Goal: Task Accomplishment & Management: Use online tool/utility

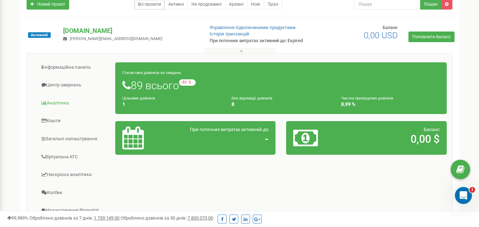
scroll to position [142, 0]
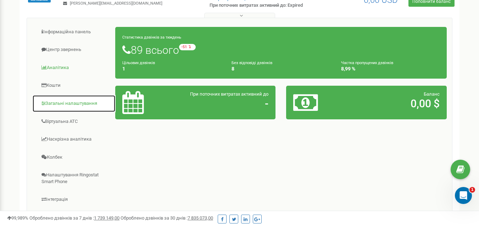
click at [61, 102] on link "Загальні налаштування" at bounding box center [73, 103] width 83 height 17
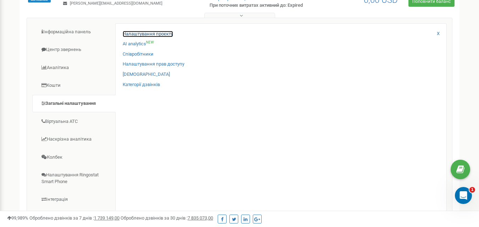
click at [142, 35] on link "Налаштування проєкту" at bounding box center [148, 34] width 50 height 7
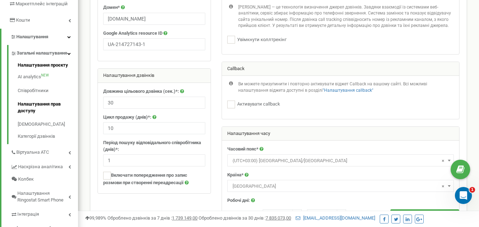
scroll to position [201, 0]
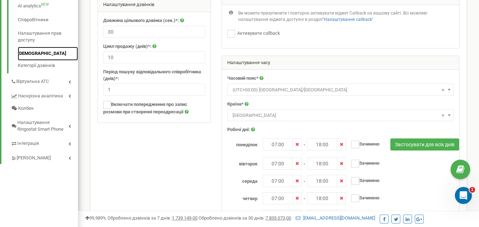
click at [28, 61] on link "[DEMOGRAPHIC_DATA]" at bounding box center [48, 54] width 60 height 14
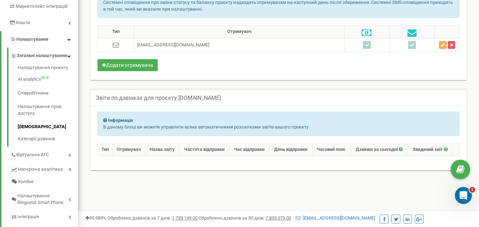
scroll to position [163, 0]
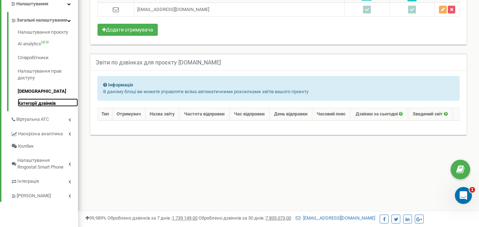
click at [42, 107] on link "Категорії дзвінків" at bounding box center [48, 103] width 60 height 9
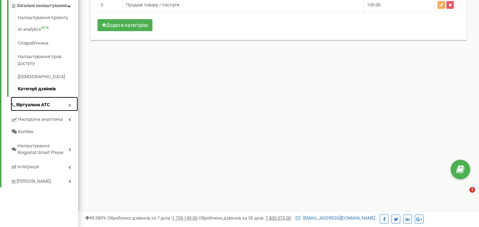
click at [53, 111] on link "Віртуальна АТС" at bounding box center [44, 104] width 67 height 15
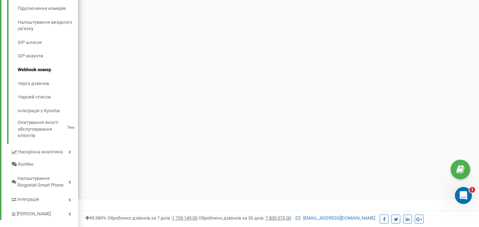
scroll to position [237, 0]
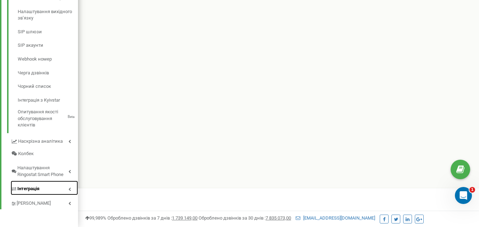
click at [44, 190] on link "Інтеграція" at bounding box center [44, 188] width 67 height 15
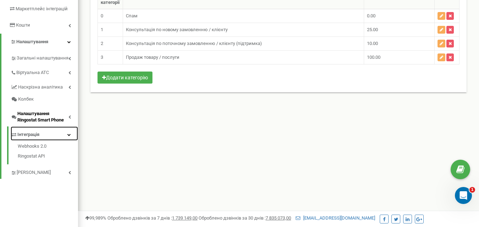
scroll to position [142, 0]
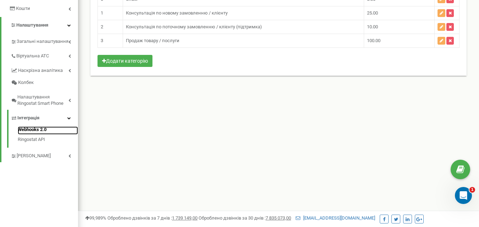
click at [33, 132] on link "Webhooks 2.0" at bounding box center [48, 131] width 60 height 9
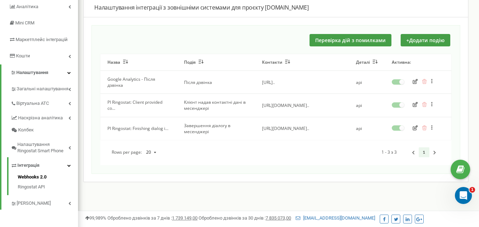
scroll to position [106, 0]
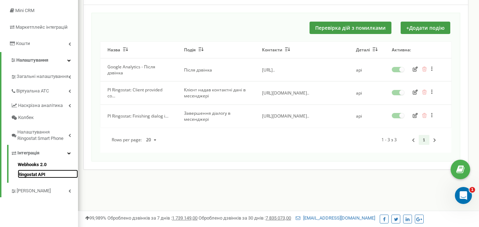
click at [28, 178] on link "Ringostat API" at bounding box center [48, 174] width 60 height 9
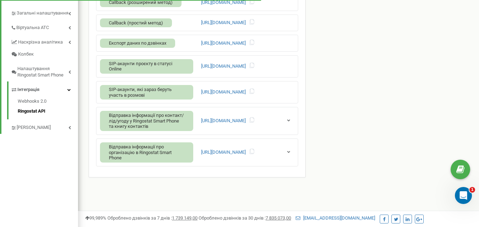
scroll to position [127, 0]
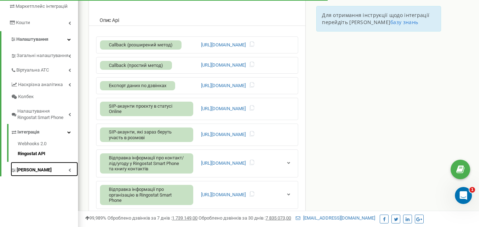
click at [56, 167] on link "[PERSON_NAME]" at bounding box center [44, 169] width 67 height 15
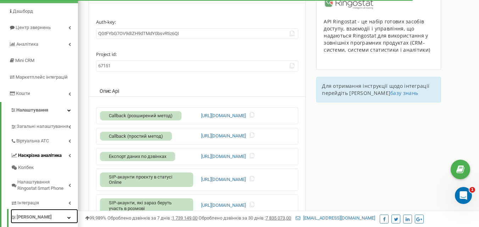
scroll to position [21, 0]
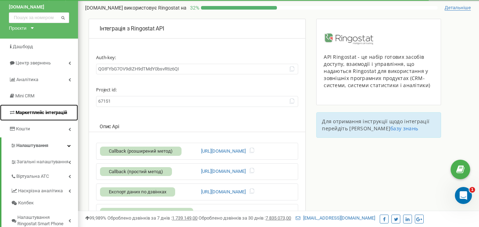
click at [51, 113] on span "Маркетплейс інтеграцій" at bounding box center [41, 112] width 51 height 5
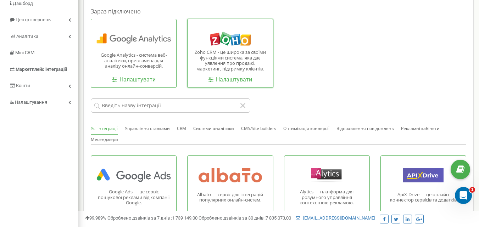
scroll to position [71, 0]
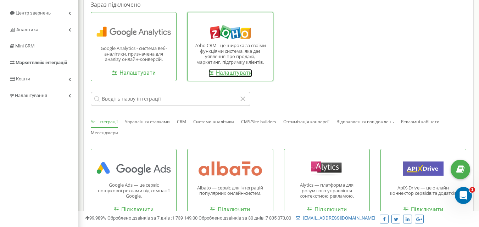
click at [222, 73] on link "Налаштувати" at bounding box center [231, 73] width 44 height 8
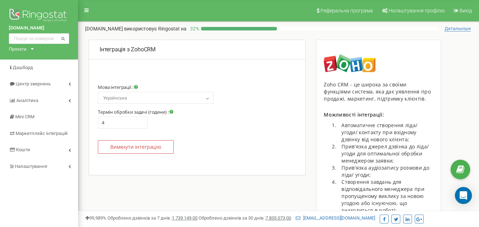
type input "0"
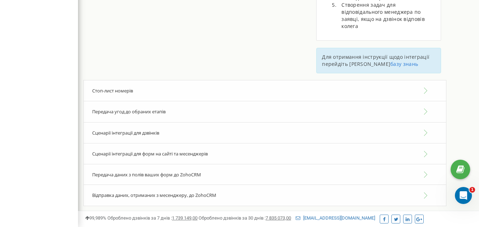
scroll to position [214, 0]
click at [285, 127] on div "Сценарії інтеграції для дзвінків" at bounding box center [264, 133] width 363 height 22
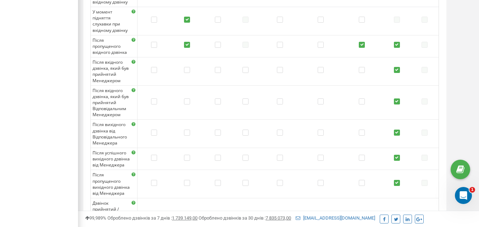
scroll to position [366, 0]
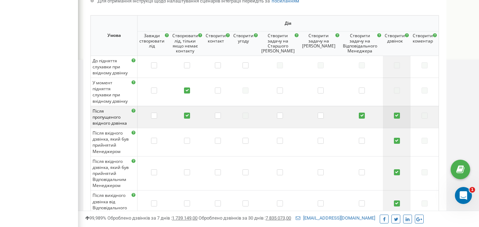
click at [397, 113] on label at bounding box center [397, 116] width 6 height 7
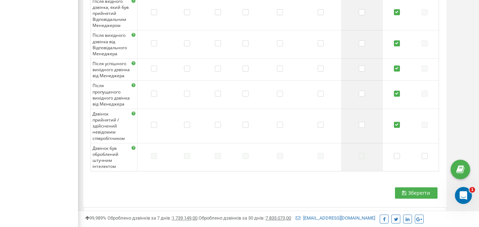
scroll to position [543, 0]
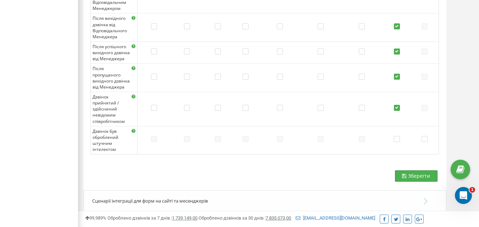
click at [407, 171] on button "Зберегти" at bounding box center [416, 176] width 43 height 11
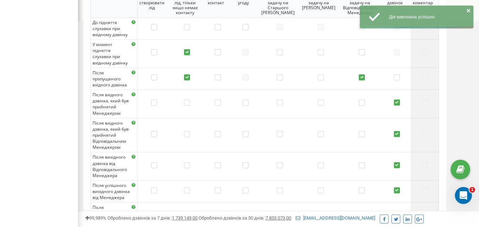
scroll to position [401, 0]
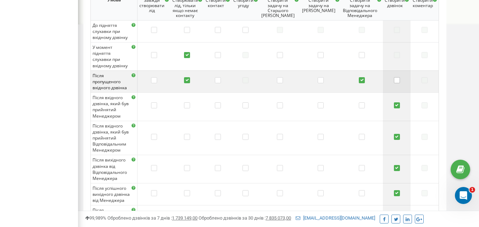
click at [397, 77] on label at bounding box center [397, 80] width 6 height 7
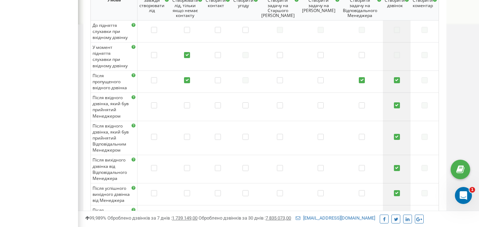
scroll to position [543, 0]
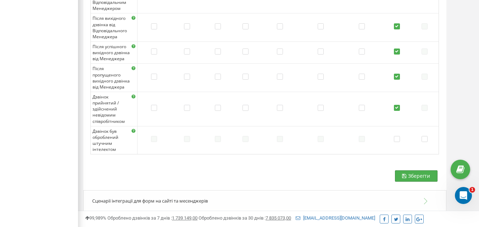
click at [411, 171] on button "Зберегти" at bounding box center [416, 176] width 43 height 11
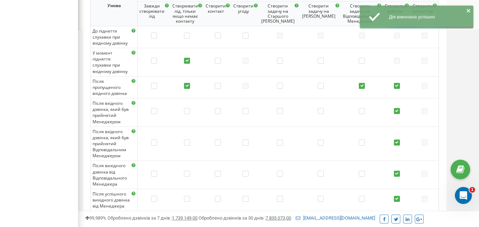
scroll to position [259, 0]
